Goal: Task Accomplishment & Management: Use online tool/utility

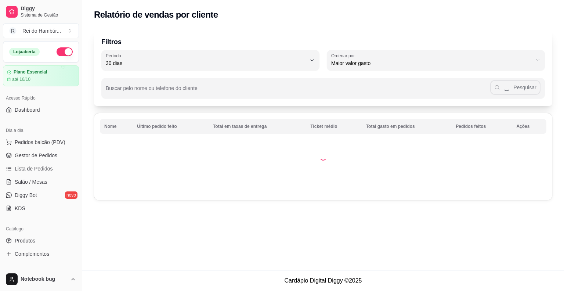
select select "30"
select select "HIGHEST_TOTAL_SPENT_WITH_ORDERS"
click at [46, 156] on span "Gestor de Pedidos" at bounding box center [36, 155] width 43 height 7
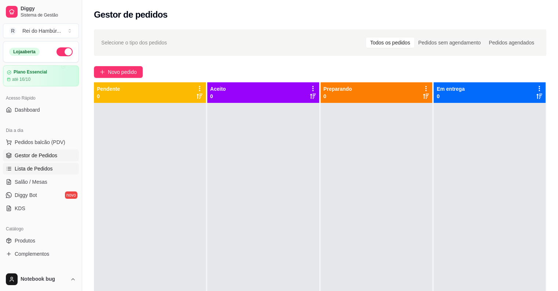
click at [45, 165] on span "Lista de Pedidos" at bounding box center [34, 168] width 38 height 7
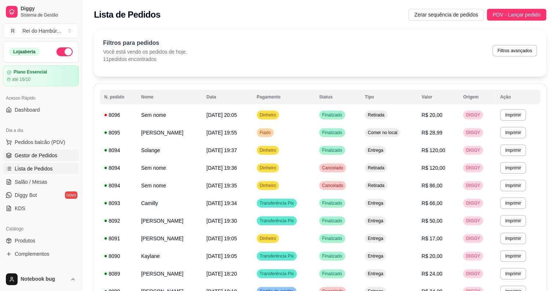
click at [50, 159] on link "Gestor de Pedidos" at bounding box center [41, 155] width 76 height 12
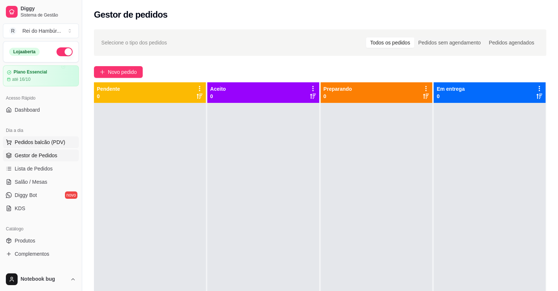
click at [27, 141] on span "Pedidos balcão (PDV)" at bounding box center [40, 141] width 51 height 7
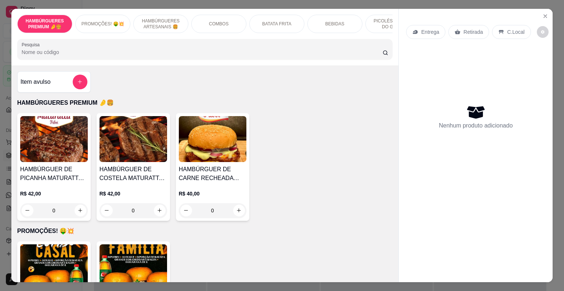
click at [345, 19] on div "BEBIDAS" at bounding box center [334, 24] width 55 height 18
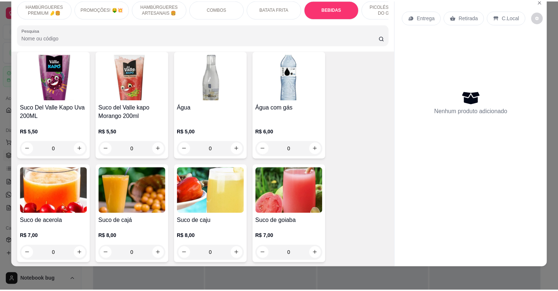
scroll to position [1682, 0]
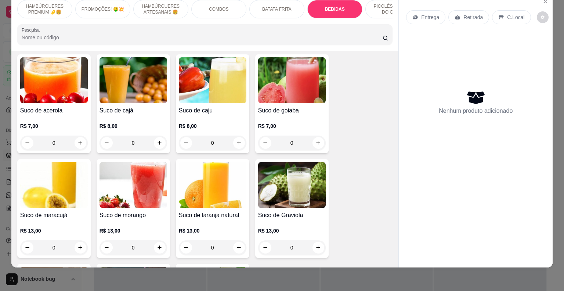
click at [156, 135] on div "0" at bounding box center [133, 142] width 68 height 15
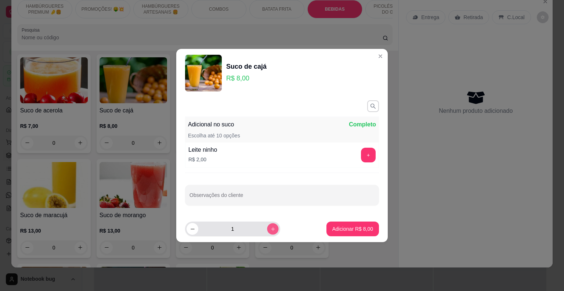
click at [270, 229] on icon "increase-product-quantity" at bounding box center [273, 229] width 6 height 6
type input "2"
click at [333, 232] on button "Adicionar R$ 16,00" at bounding box center [350, 228] width 55 height 15
type input "2"
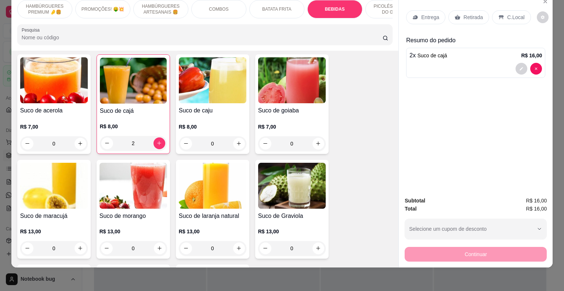
click at [457, 14] on div "Retirada" at bounding box center [468, 17] width 41 height 14
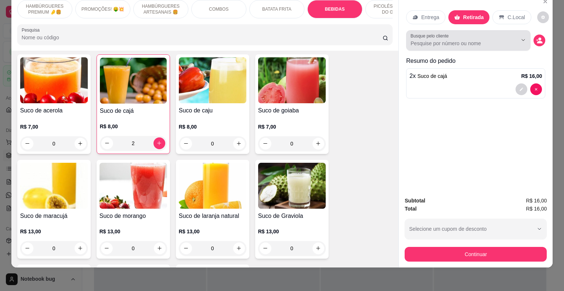
click at [436, 40] on input "Busque pelo cliente" at bounding box center [457, 43] width 95 height 7
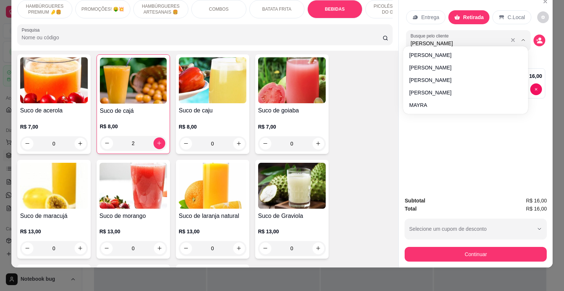
type input "[PERSON_NAME]"
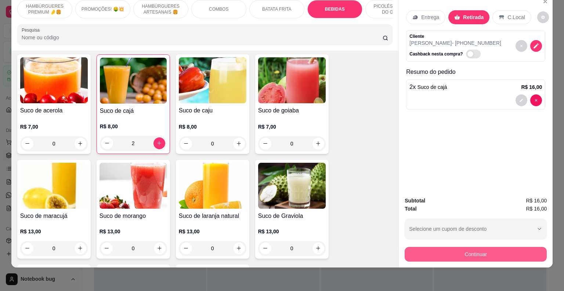
click at [488, 247] on button "Continuar" at bounding box center [476, 254] width 142 height 15
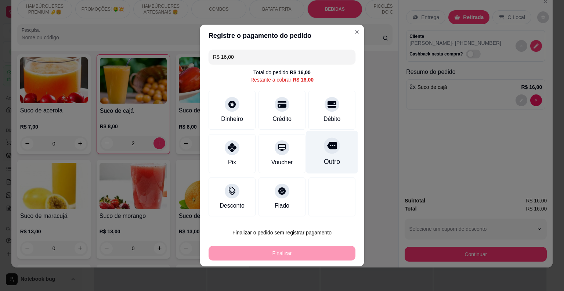
click at [327, 149] on icon at bounding box center [332, 146] width 10 height 10
type input "R$ 0,00"
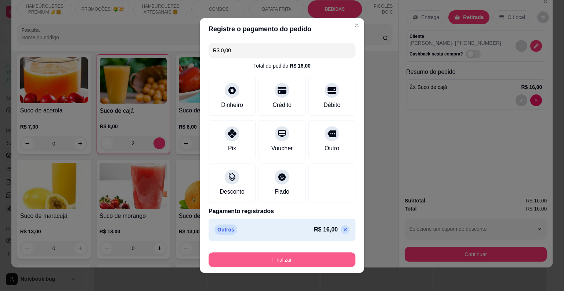
click at [313, 258] on button "Finalizar" at bounding box center [282, 259] width 147 height 15
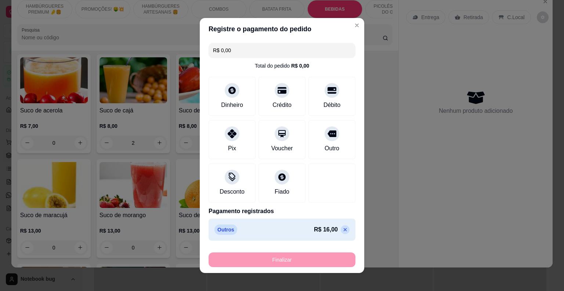
type input "0"
type input "-R$ 16,00"
